Goal: Task Accomplishment & Management: Manage account settings

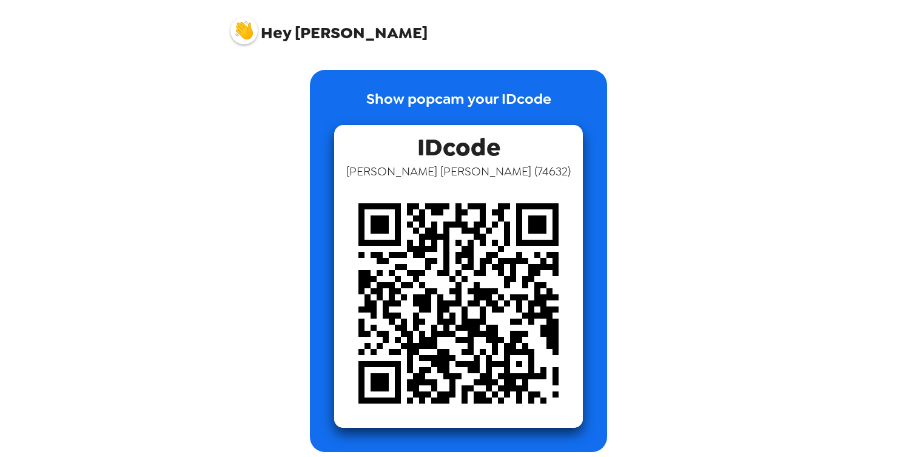
click at [281, 30] on span "Hey" at bounding box center [276, 33] width 30 height 22
click at [240, 35] on img at bounding box center [243, 30] width 27 height 27
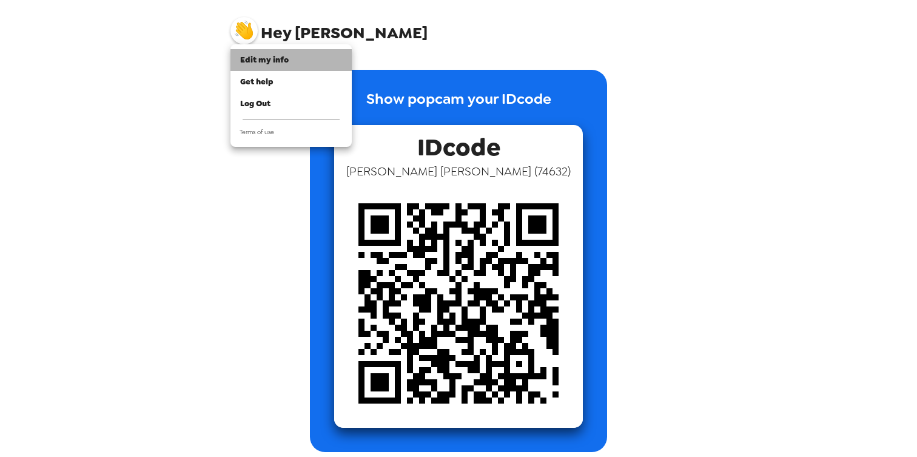
click at [247, 56] on span "Edit my info" at bounding box center [264, 60] width 49 height 10
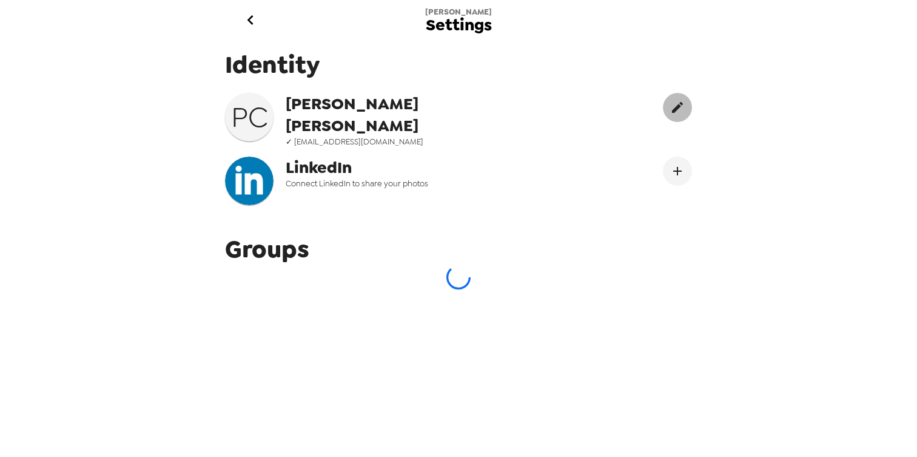
click at [672, 109] on icon "edit" at bounding box center [677, 107] width 11 height 11
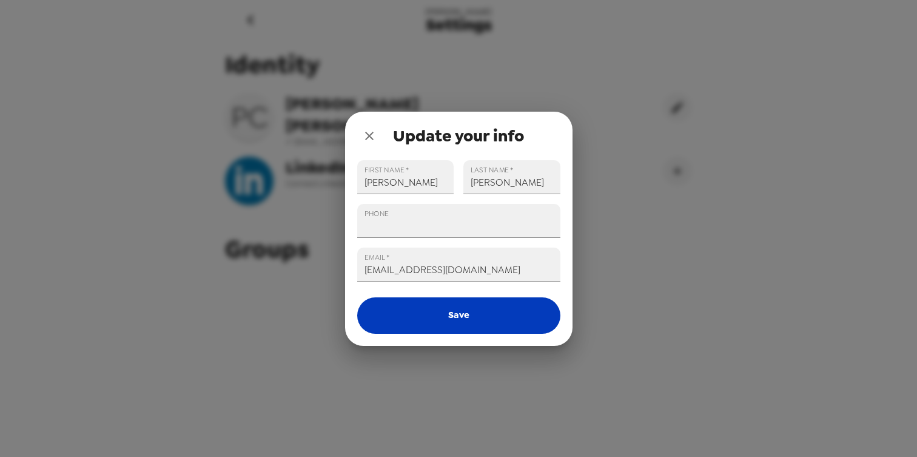
click at [458, 303] on button "Save" at bounding box center [458, 315] width 203 height 36
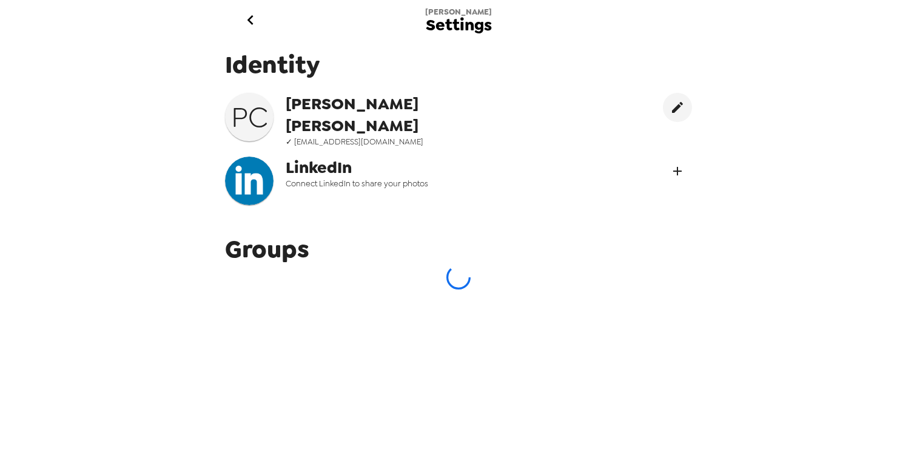
click at [673, 167] on icon "Connect LinekdIn" at bounding box center [677, 171] width 8 height 8
click at [242, 19] on icon "go back" at bounding box center [250, 19] width 19 height 19
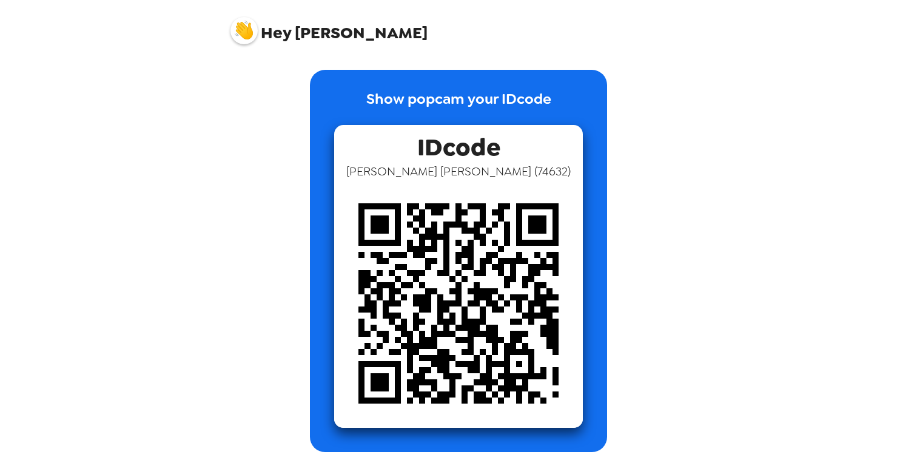
click at [409, 102] on p "Show popcam your IDcode" at bounding box center [458, 106] width 185 height 37
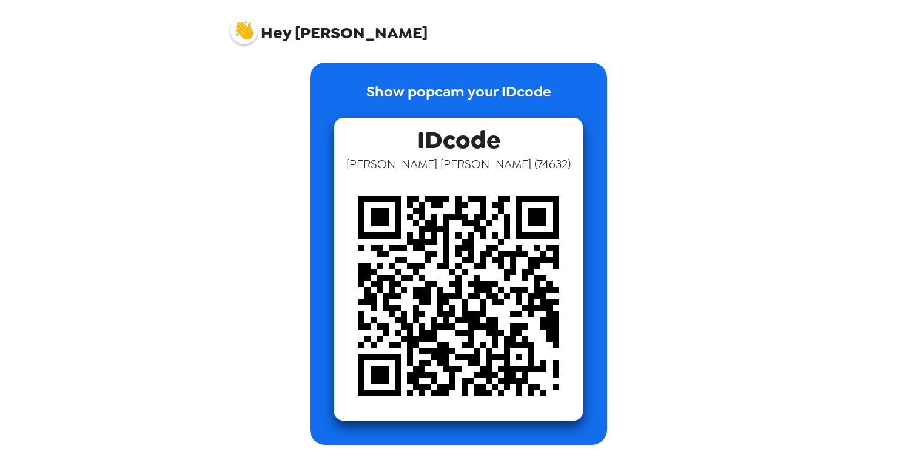
click at [329, 36] on span "Hey Patricia" at bounding box center [328, 26] width 197 height 30
click at [250, 32] on img at bounding box center [243, 30] width 27 height 27
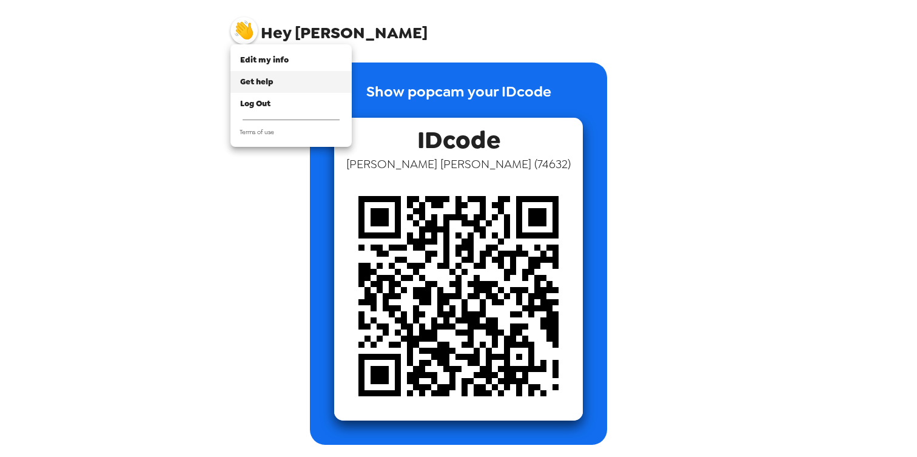
click at [265, 82] on span "Get help" at bounding box center [256, 81] width 33 height 10
click at [279, 62] on span "Edit my info" at bounding box center [264, 60] width 49 height 10
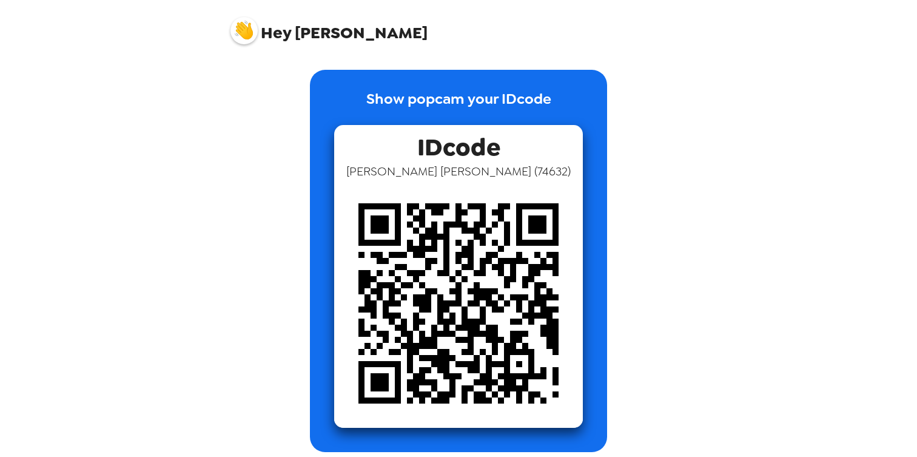
click at [245, 27] on img at bounding box center [243, 30] width 27 height 27
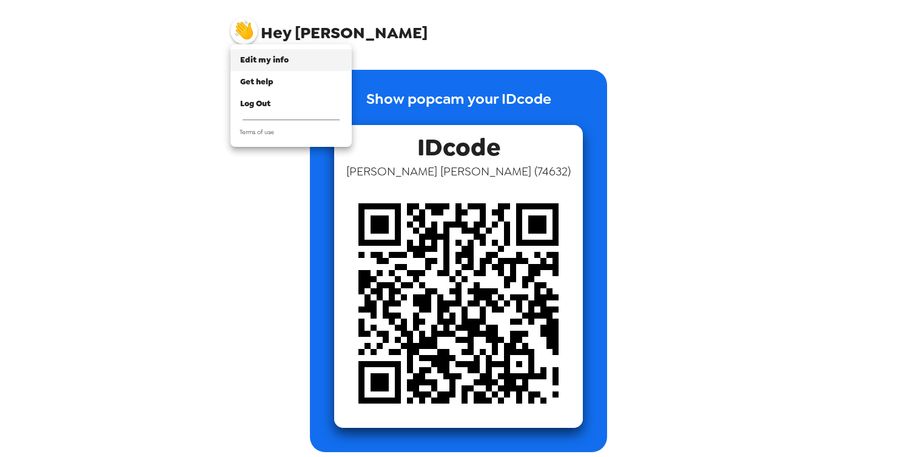
click at [263, 64] on span "Edit my info" at bounding box center [264, 60] width 49 height 10
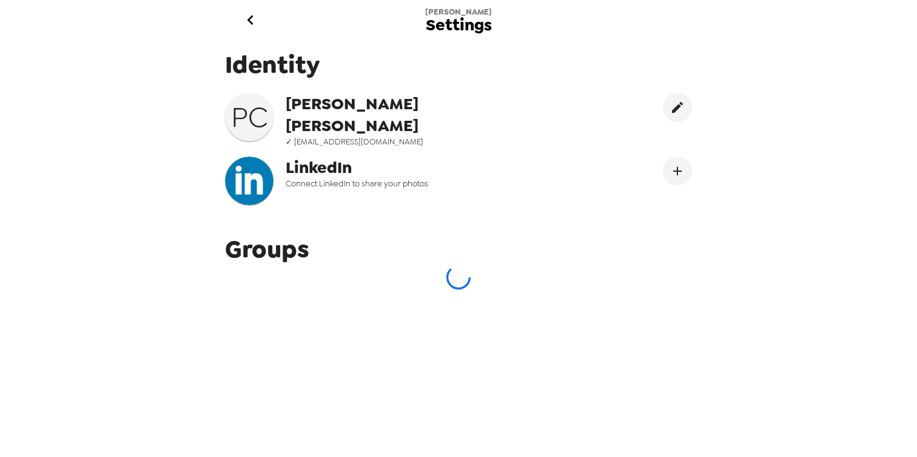
click at [391, 136] on span "✓ patannc22@gmail.com" at bounding box center [408, 141] width 245 height 10
click at [663, 107] on button "edit" at bounding box center [677, 107] width 29 height 29
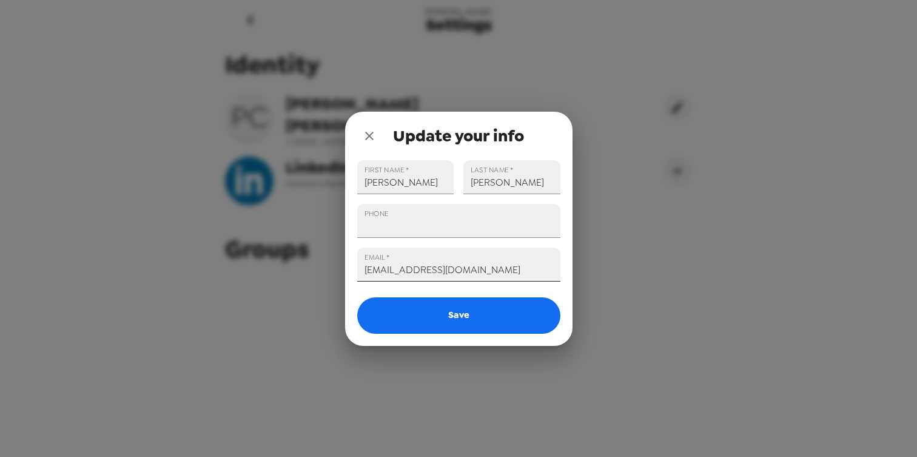
click at [429, 271] on input "[EMAIL_ADDRESS][DOMAIN_NAME]" at bounding box center [458, 264] width 203 height 34
click at [413, 269] on input "[EMAIL_ADDRESS][DOMAIN_NAME]" at bounding box center [458, 264] width 203 height 34
type input "pa@gmail.com"
click at [363, 129] on icon "close" at bounding box center [369, 136] width 15 height 15
